Goal: Information Seeking & Learning: Understand process/instructions

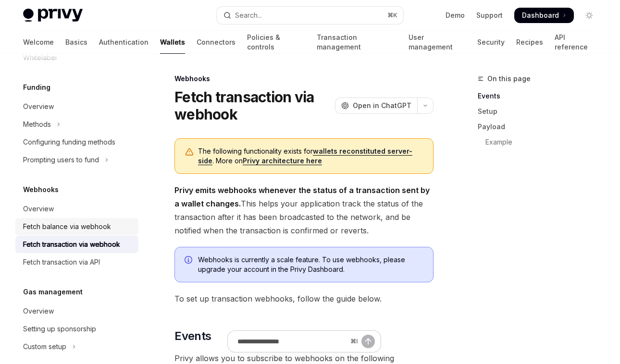
click at [86, 224] on div "Fetch balance via webhook" at bounding box center [67, 227] width 88 height 12
click at [124, 206] on div "Overview" at bounding box center [78, 209] width 110 height 12
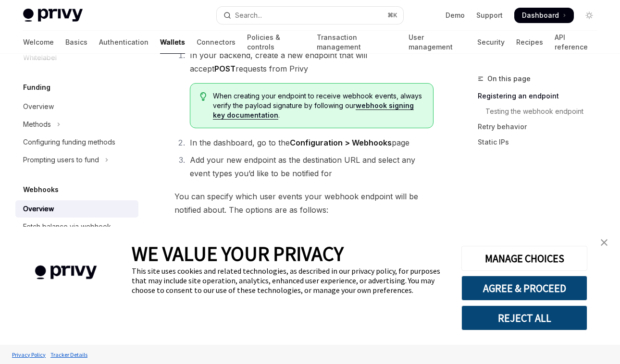
scroll to position [270, 0]
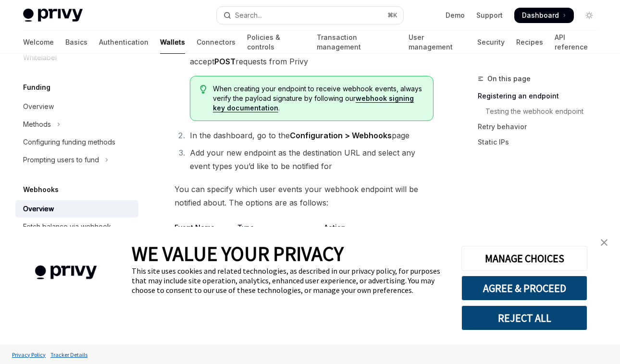
click at [607, 241] on img "close banner" at bounding box center [604, 242] width 7 height 7
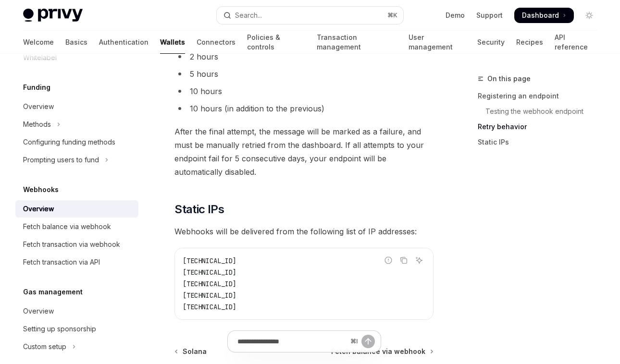
scroll to position [1182, 0]
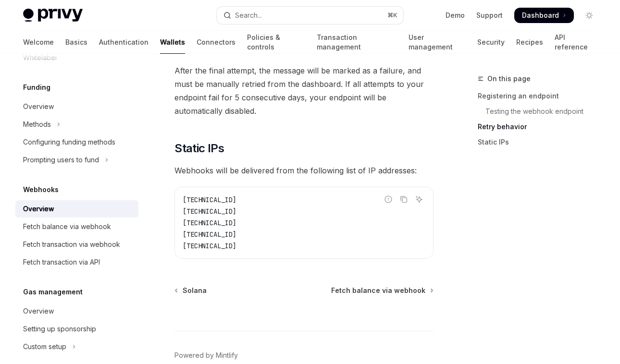
click at [308, 164] on span "Webhooks will be delivered from the following list of IP addresses:" at bounding box center [304, 170] width 259 height 13
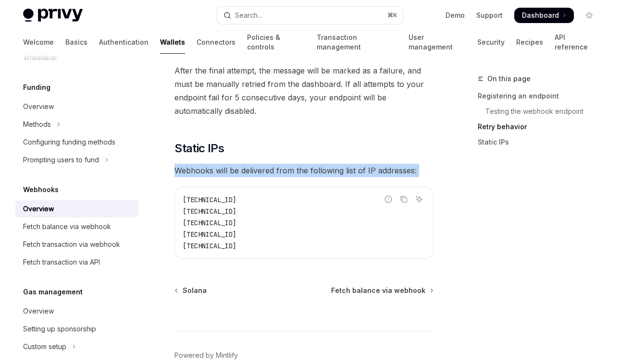
click at [308, 164] on span "Webhooks will be delivered from the following list of IP addresses:" at bounding box center [304, 170] width 259 height 13
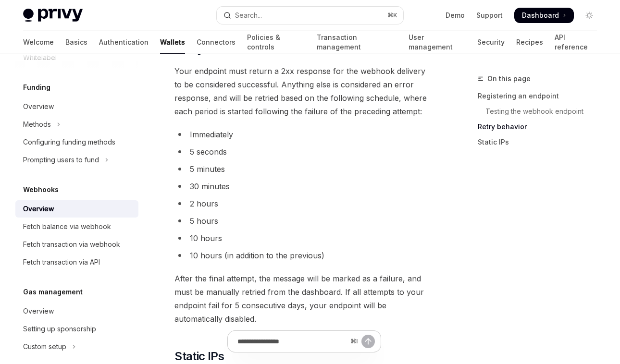
scroll to position [935, 0]
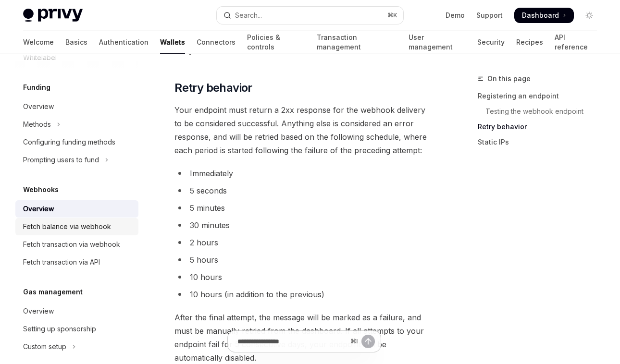
click at [83, 226] on div "Fetch balance via webhook" at bounding box center [67, 227] width 88 height 12
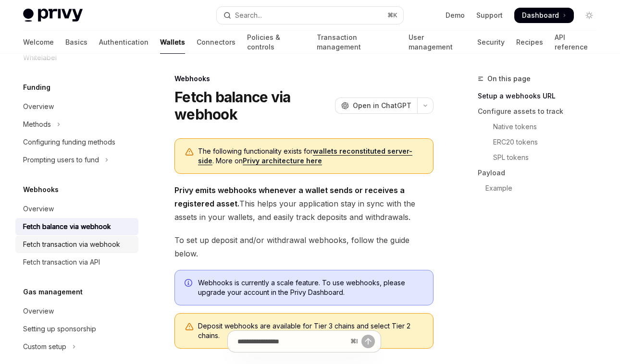
click at [105, 240] on div "Fetch transaction via webhook" at bounding box center [71, 245] width 97 height 12
type textarea "*"
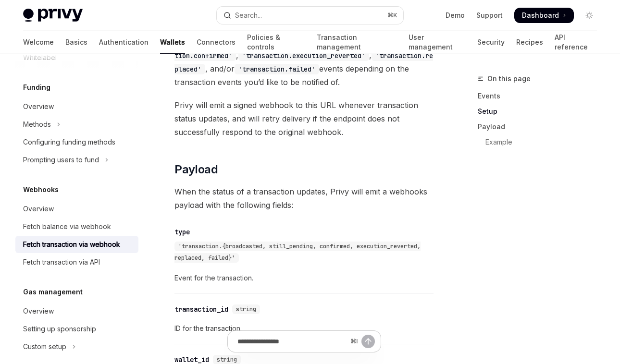
scroll to position [794, 0]
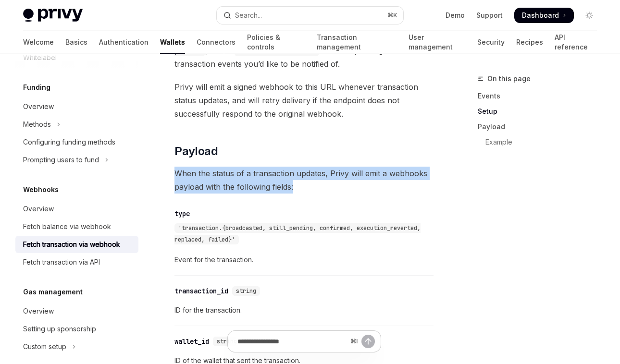
drag, startPoint x: 175, startPoint y: 185, endPoint x: 296, endPoint y: 199, distance: 122.4
click at [296, 194] on span "When the status of a transaction updates, Privy will emit a webhooks payload wi…" at bounding box center [304, 180] width 259 height 27
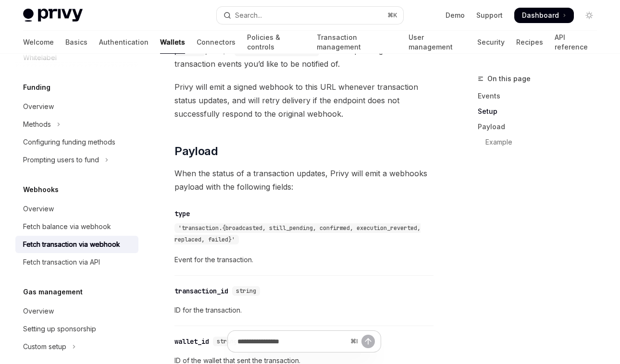
click at [311, 194] on span "When the status of a transaction updates, Privy will emit a webhooks payload wi…" at bounding box center [304, 180] width 259 height 27
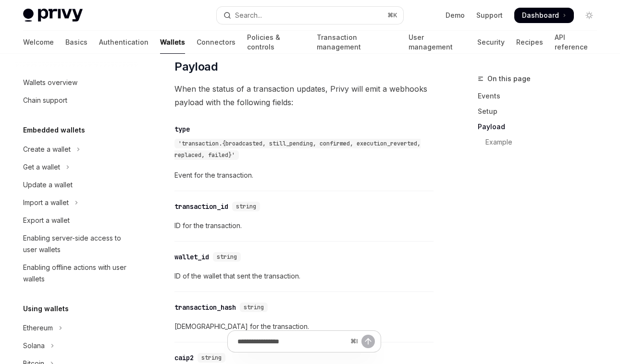
scroll to position [831, 0]
